Goal: Information Seeking & Learning: Check status

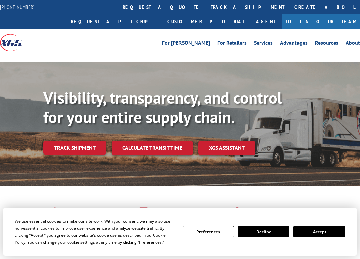
drag, startPoint x: 322, startPoint y: 230, endPoint x: 242, endPoint y: 172, distance: 98.3
click at [318, 219] on div "We use essential cookies to make our site work. With your consent, we may also …" at bounding box center [180, 232] width 330 height 28
click at [330, 232] on button "Accept" at bounding box center [318, 231] width 51 height 11
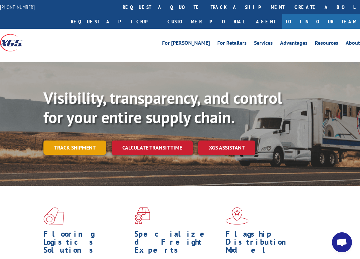
click at [74, 148] on link "Track shipment" at bounding box center [74, 148] width 63 height 14
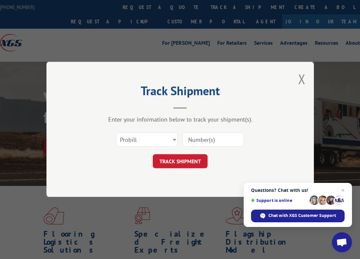
click at [335, 152] on div "Track Shipment Enter your information below to track your shipment(s). Select c…" at bounding box center [180, 129] width 360 height 259
click at [147, 142] on select "Select category... Probill BOL PO" at bounding box center [146, 140] width 61 height 14
select select "po"
click at [116, 133] on select "Select category... Probill BOL PO" at bounding box center [146, 140] width 61 height 14
click at [229, 135] on input at bounding box center [212, 140] width 61 height 14
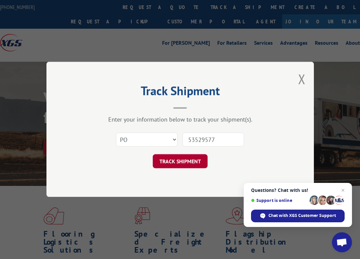
type input "53529577"
click at [179, 159] on button "TRACK SHIPMENT" at bounding box center [180, 162] width 55 height 14
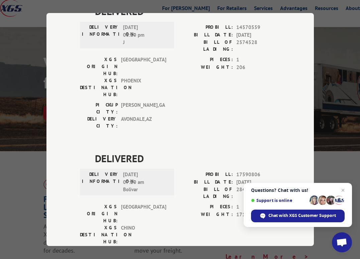
scroll to position [67, 0]
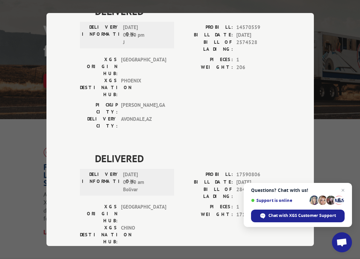
click at [340, 158] on div "Track Shipment DELIVERED DELIVERY INFORMATION: [DATE] 03:10 pm J PROBILL: 14570…" at bounding box center [180, 129] width 360 height 259
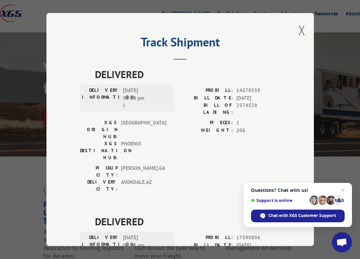
scroll to position [0, 0]
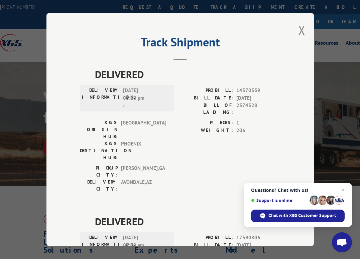
click at [295, 28] on div "Track Shipment DELIVERED DELIVERY INFORMATION: [DATE] 03:10 pm J PROBILL: 14570…" at bounding box center [179, 129] width 267 height 233
click at [298, 28] on button "Close modal" at bounding box center [301, 30] width 7 height 18
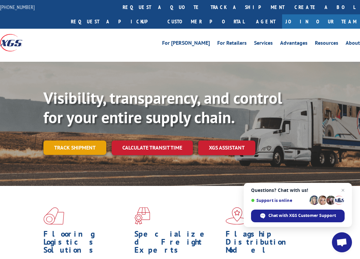
click at [52, 143] on link "Track shipment" at bounding box center [74, 148] width 63 height 14
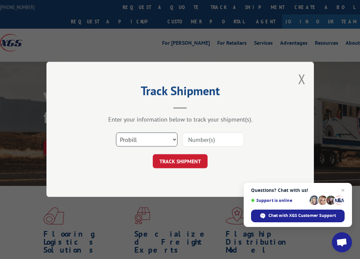
click at [159, 137] on select "Select category... Probill BOL PO" at bounding box center [146, 140] width 61 height 14
select select "po"
click at [116, 133] on select "Select category... Probill BOL PO" at bounding box center [146, 140] width 61 height 14
click at [214, 143] on input at bounding box center [212, 140] width 61 height 14
type input "53529578"
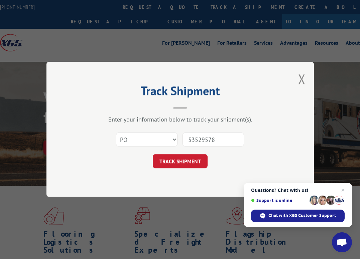
click at [153, 155] on button "TRACK SHIPMENT" at bounding box center [180, 162] width 55 height 14
